Goal: Task Accomplishment & Management: Manage account settings

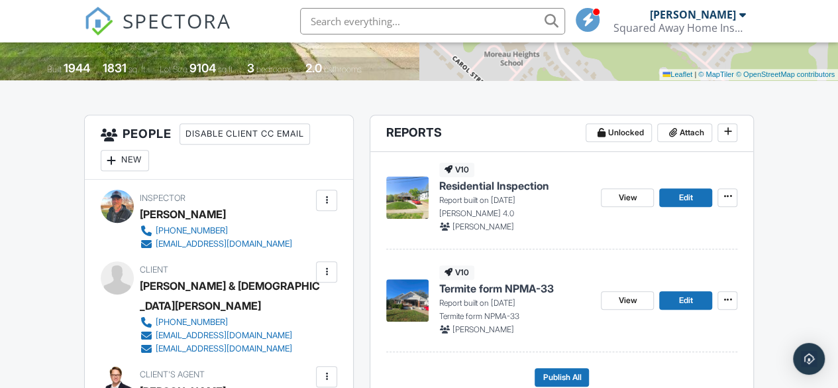
scroll to position [331, 0]
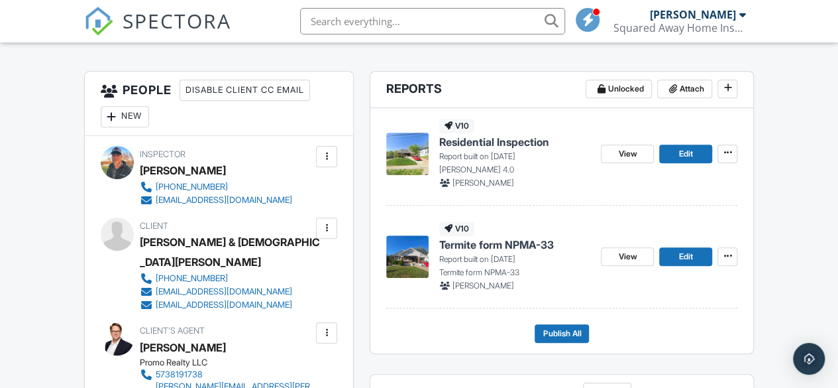
click at [415, 258] on img at bounding box center [407, 256] width 42 height 42
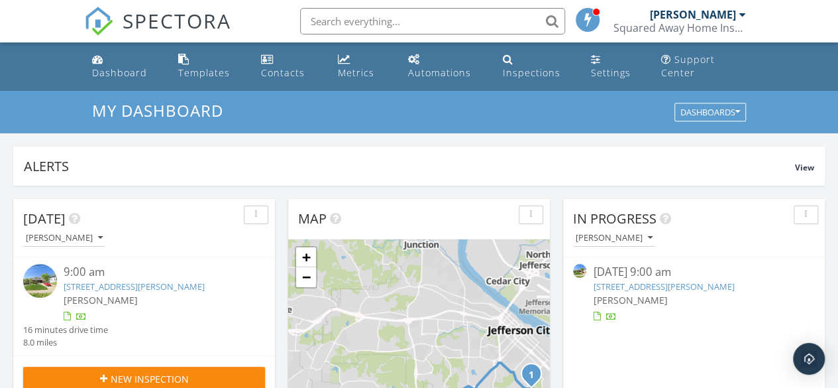
scroll to position [132, 0]
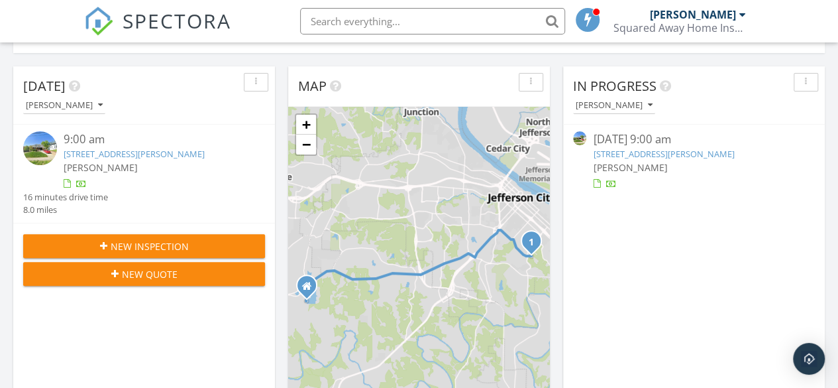
click at [666, 154] on link "[STREET_ADDRESS][PERSON_NAME]" at bounding box center [663, 154] width 141 height 12
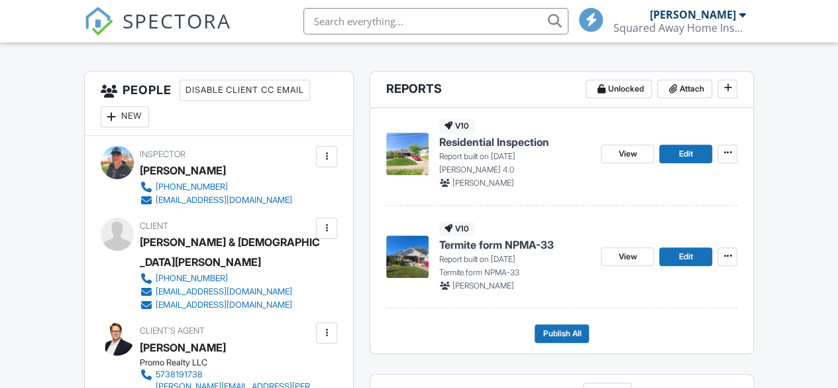
scroll to position [331, 0]
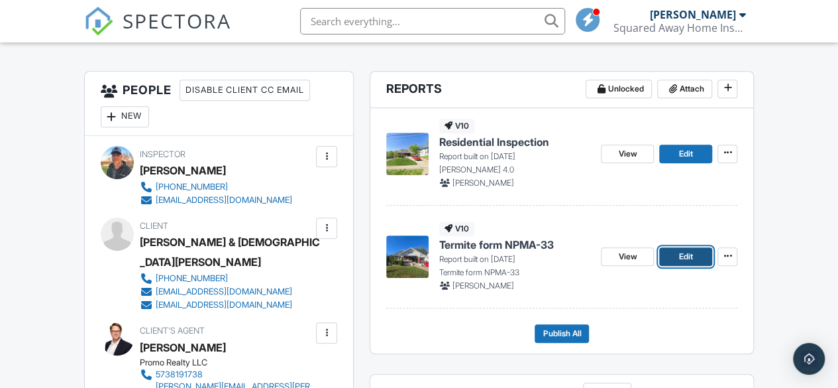
click at [696, 259] on link "Edit" at bounding box center [685, 256] width 53 height 19
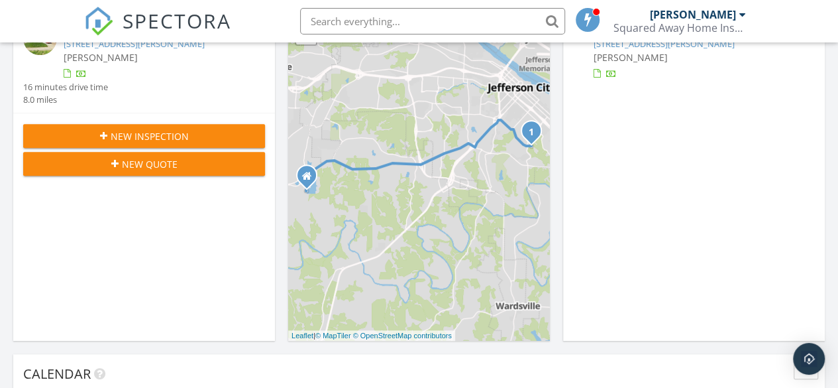
scroll to position [132, 0]
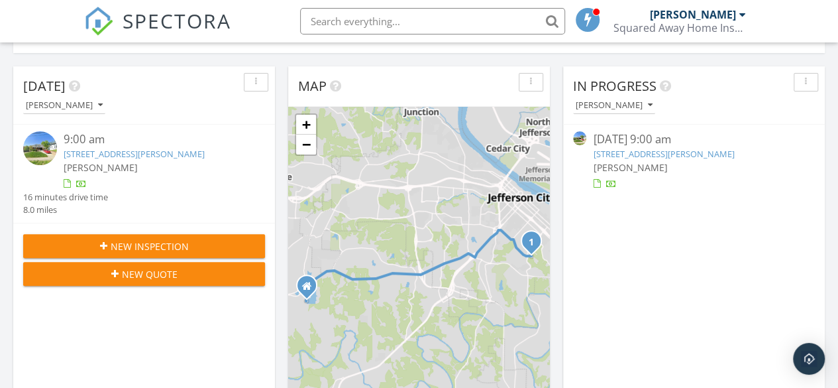
click at [692, 158] on link "1306 Moreland Ave, Jefferson City, MO 65101" at bounding box center [663, 154] width 141 height 12
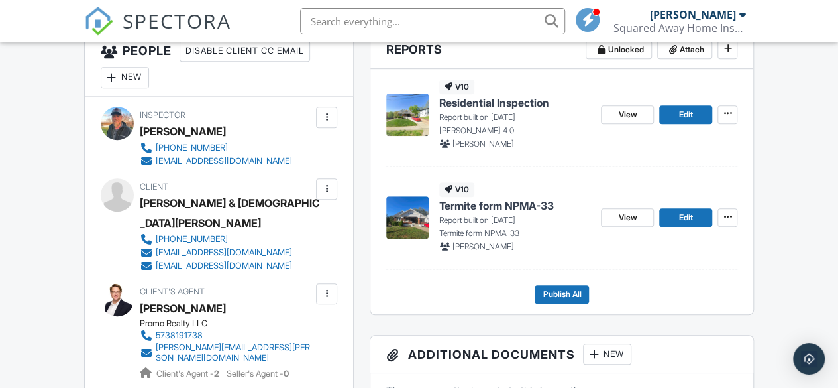
scroll to position [397, 0]
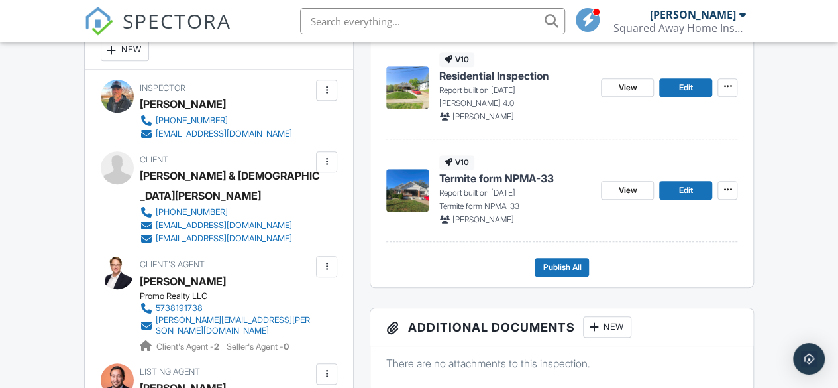
click at [402, 87] on img at bounding box center [407, 87] width 42 height 42
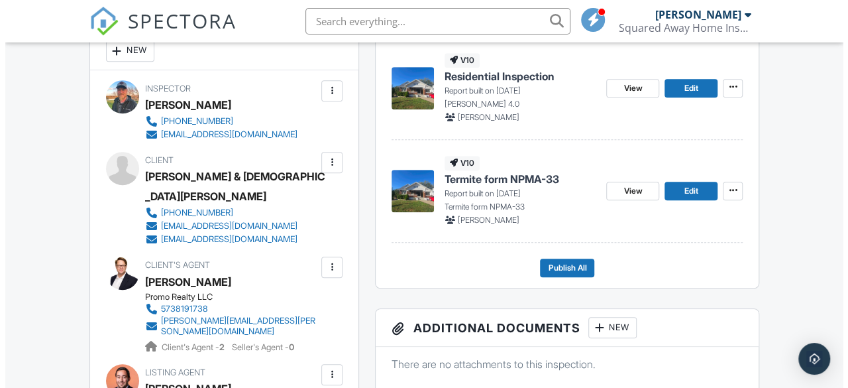
scroll to position [341, 0]
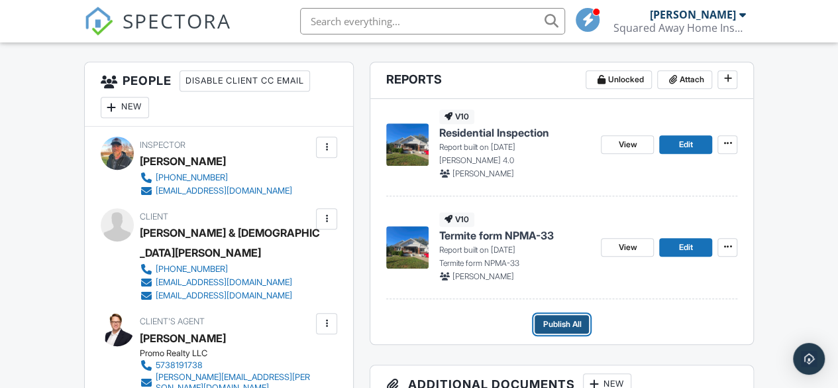
click at [549, 317] on span "Publish All" at bounding box center [562, 323] width 38 height 13
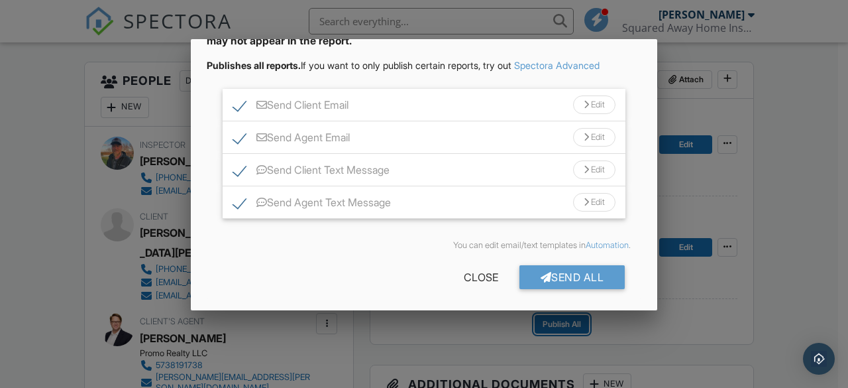
scroll to position [105, 0]
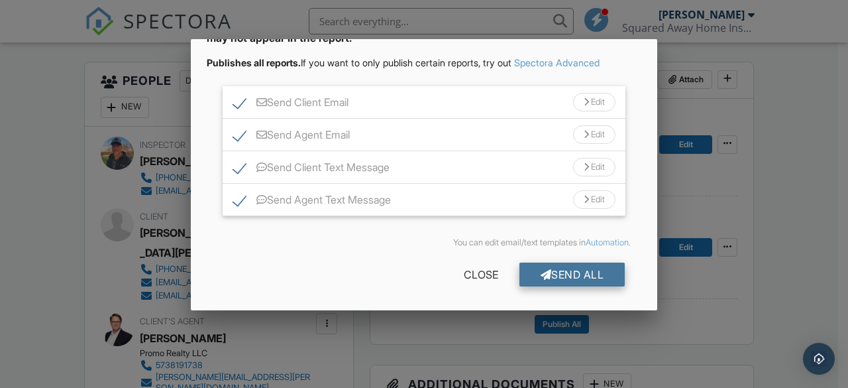
click at [558, 268] on div "Send All" at bounding box center [572, 274] width 106 height 24
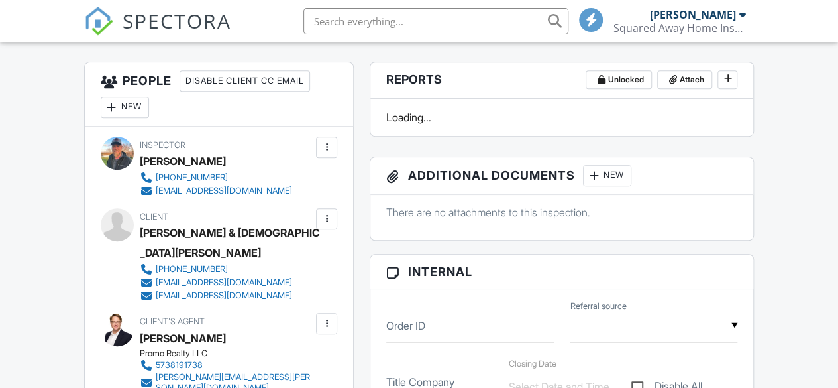
scroll to position [341, 0]
